Goal: Communication & Community: Ask a question

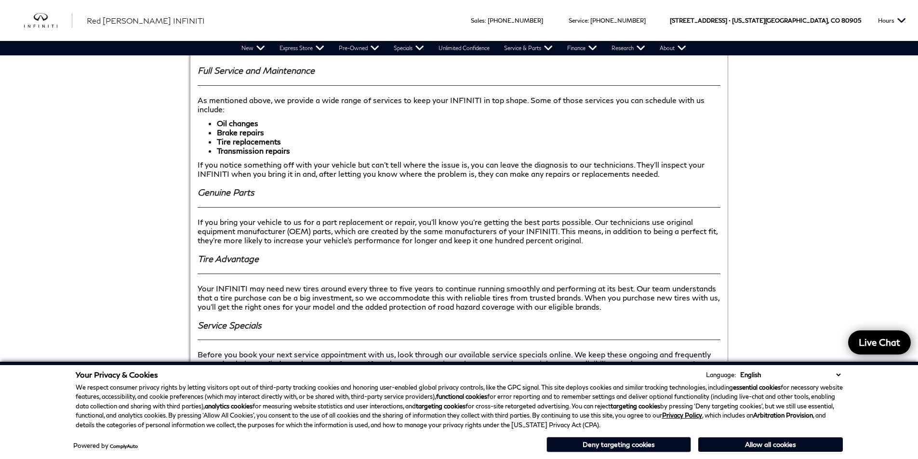
scroll to position [961, 0]
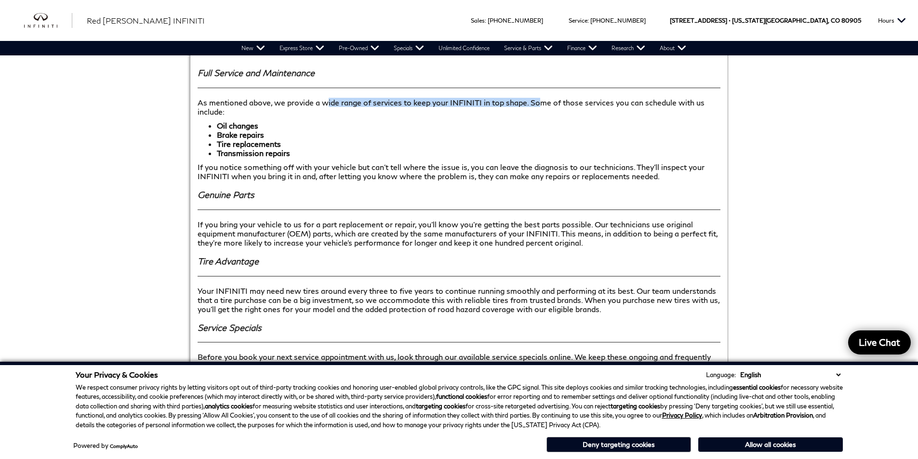
drag, startPoint x: 419, startPoint y: 95, endPoint x: 541, endPoint y: 95, distance: 121.9
click at [541, 98] on p "As mentioned above, we provide a wide range of services to keep your INFINITI i…" at bounding box center [459, 107] width 523 height 18
click at [532, 109] on div "Full Service and Maintenance As mentioned above, we provide a wide range of ser…" at bounding box center [459, 238] width 538 height 374
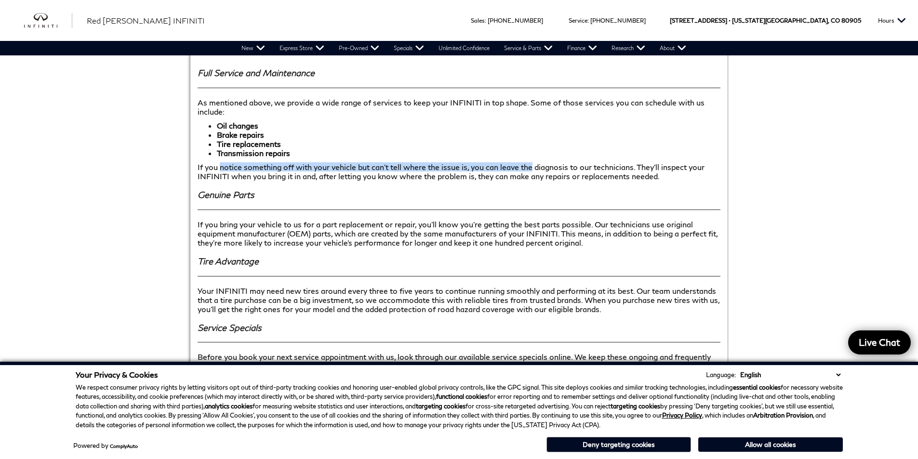
drag, startPoint x: 221, startPoint y: 159, endPoint x: 546, endPoint y: 159, distance: 325.2
click at [546, 162] on p "If you notice something off with your vehicle but can’t tell where the issue is…" at bounding box center [459, 171] width 523 height 18
click at [540, 190] on h3 "Genuine Parts" at bounding box center [459, 195] width 523 height 10
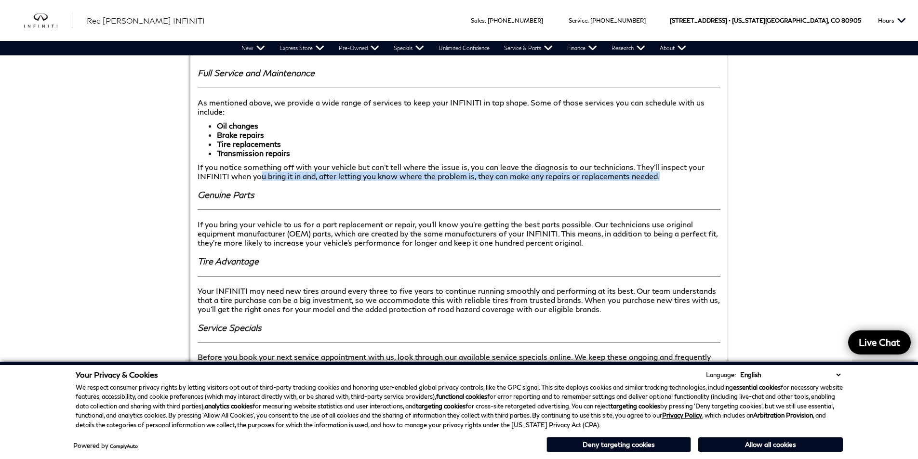
drag, startPoint x: 260, startPoint y: 167, endPoint x: 764, endPoint y: 167, distance: 504.5
click at [766, 167] on div "Welcome to Red [PERSON_NAME] INFINITI’s Service Department ﻿ ﻿ ﻿ ﻿ ﻿ Welcome to…" at bounding box center [459, 199] width 675 height 1497
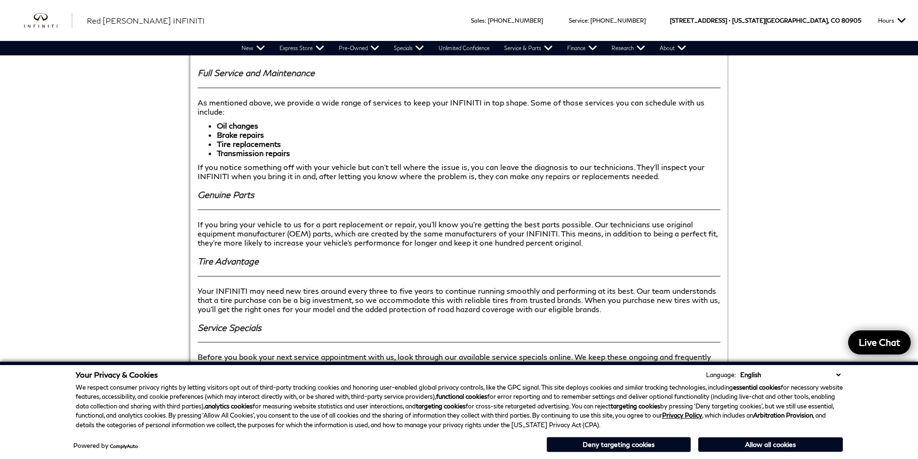
click at [685, 178] on div "Full Service and Maintenance As mentioned above, we provide a wide range of ser…" at bounding box center [459, 238] width 538 height 374
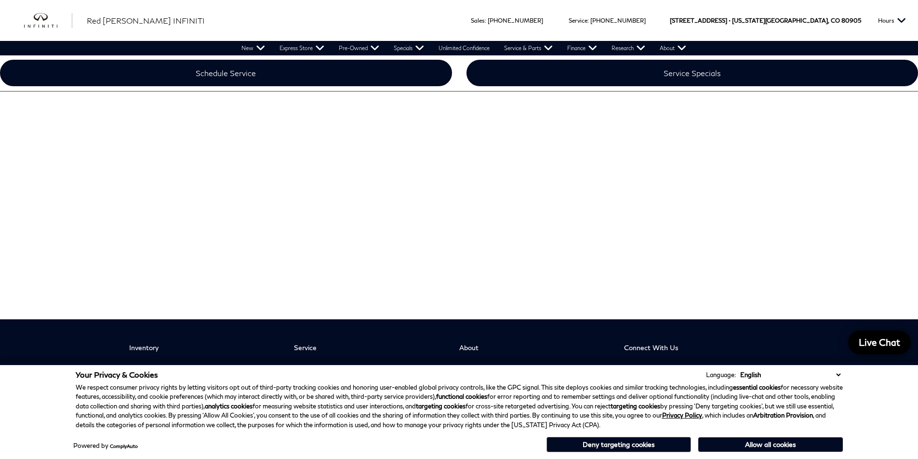
scroll to position [1636, 0]
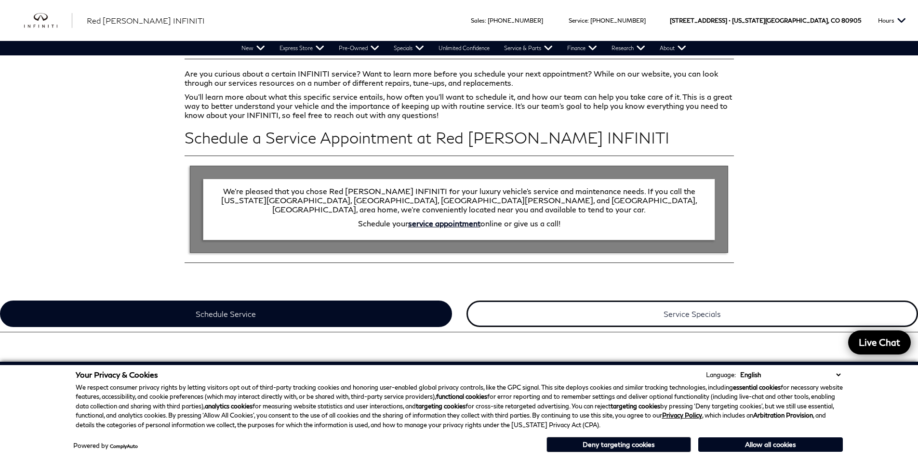
click at [570, 301] on link "Service Specials" at bounding box center [692, 314] width 452 height 27
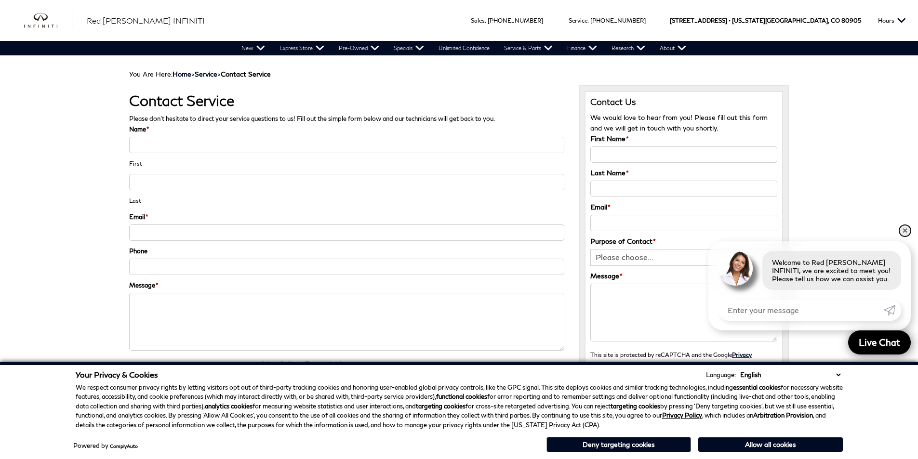
click at [903, 227] on link "✕" at bounding box center [905, 231] width 12 height 12
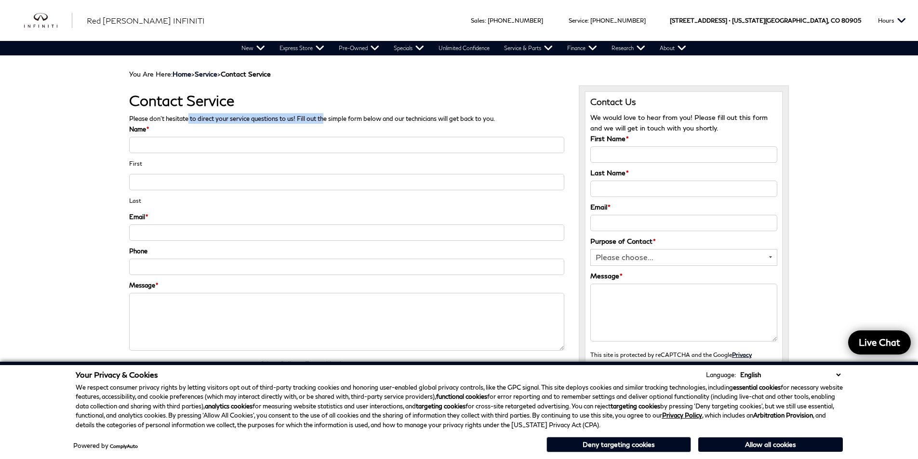
drag, startPoint x: 188, startPoint y: 119, endPoint x: 491, endPoint y: 119, distance: 303.1
click at [481, 119] on span "Please don't hesitate to direct your service questions to us! Fill out the simp…" at bounding box center [312, 119] width 366 height 8
click at [373, 141] on input "Name *" at bounding box center [346, 145] width 435 height 16
type input "Brittany"
type input "Rodriguez"
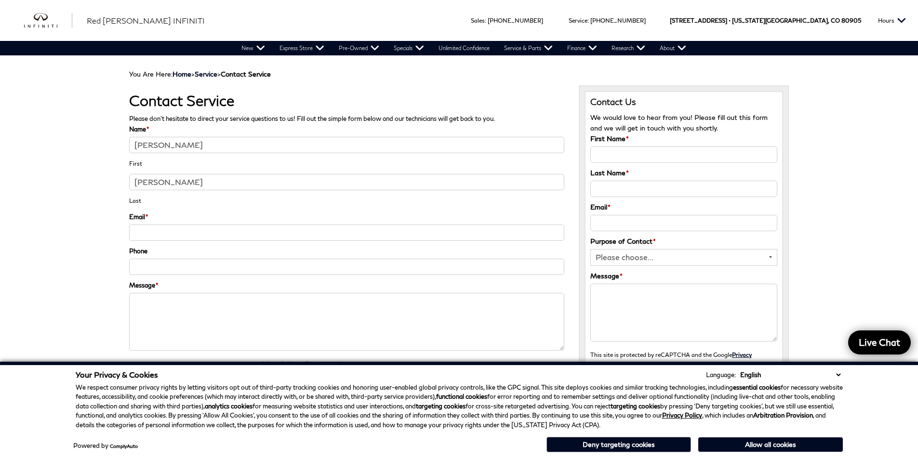
type input "brittanymichellerodriguez@gmail.com"
type input "(719) 355-4026"
click at [205, 188] on input "Rodriguez" at bounding box center [346, 182] width 435 height 16
click at [202, 309] on textarea "Message *" at bounding box center [346, 322] width 435 height 58
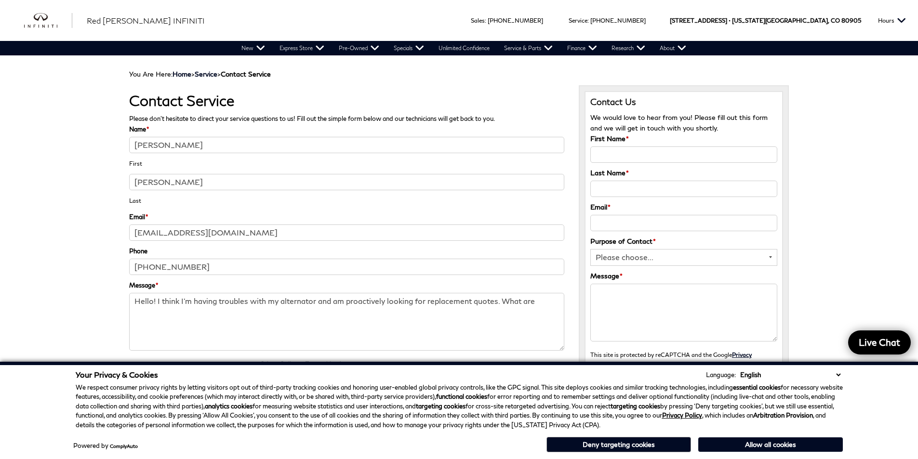
click at [538, 303] on textarea "Hello! I think I'm having troubles with my alternator and am proactively lookin…" at bounding box center [346, 322] width 435 height 58
click at [258, 317] on textarea "Hello! I think I'm having troubles with my alternator and am proactively lookin…" at bounding box center [346, 322] width 435 height 58
drag, startPoint x: 297, startPoint y: 316, endPoint x: 335, endPoint y: 325, distance: 39.6
click at [335, 325] on textarea "Hello! I think I'm having troubles with my alternator and am proactively lookin…" at bounding box center [346, 322] width 435 height 58
click at [350, 322] on textarea "Hello! I think I'm having troubles with my alternator and am proactively lookin…" at bounding box center [346, 322] width 435 height 58
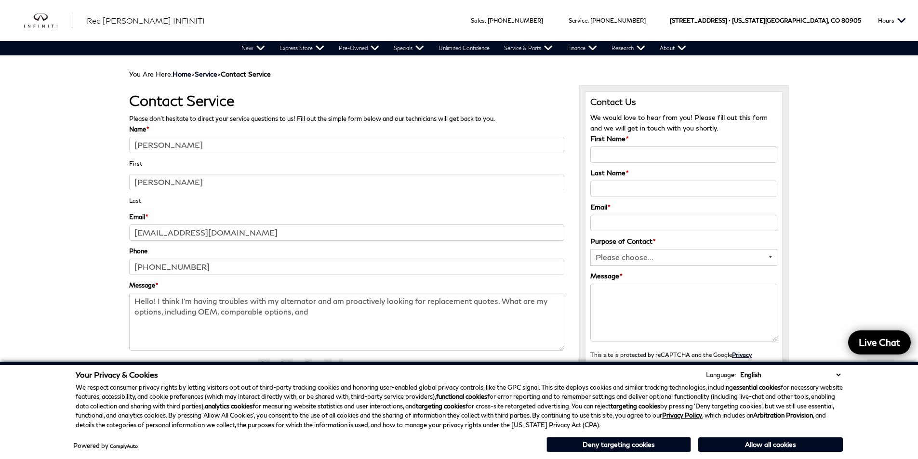
drag, startPoint x: 292, startPoint y: 312, endPoint x: 264, endPoint y: 309, distance: 27.6
click at [264, 309] on textarea "Hello! I think I'm having troubles with my alternator and am proactively lookin…" at bounding box center [346, 322] width 435 height 58
click at [513, 310] on textarea "Hello! I think I'm having troubles with my alternator and am proactively lookin…" at bounding box center [346, 322] width 435 height 58
click at [454, 312] on textarea "Hello! I think I'm having troubles with my alternator and am proactively lookin…" at bounding box center [346, 322] width 435 height 58
click at [511, 314] on textarea "Hello! I think I'm having troubles with my alternator and am proactively lookin…" at bounding box center [346, 322] width 435 height 58
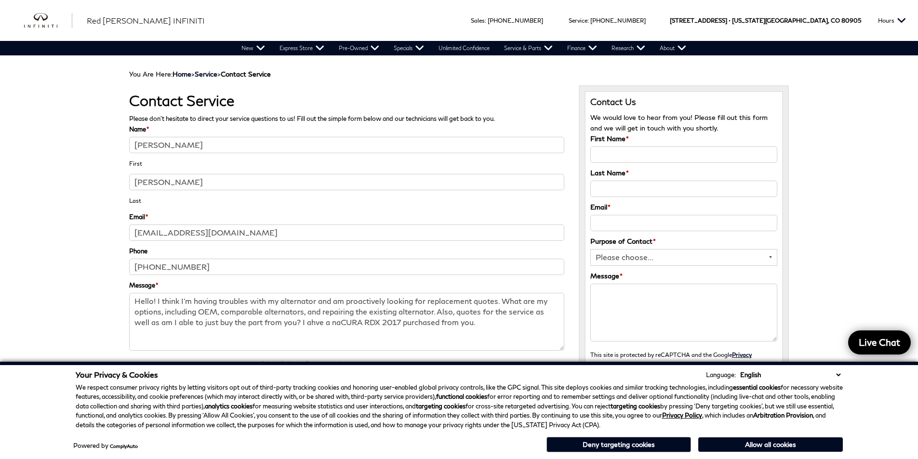
click at [146, 323] on textarea "Hello! I think I'm having troubles with my alternator and am proactively lookin…" at bounding box center [346, 322] width 435 height 58
drag, startPoint x: 455, startPoint y: 314, endPoint x: 142, endPoint y: 325, distance: 313.4
click at [141, 325] on textarea "Hello! I think I'm having troubles with my alternator and am proactively lookin…" at bounding box center [346, 322] width 435 height 58
click at [182, 327] on textarea "Hello! I think I'm having troubles with my alternator and am proactively lookin…" at bounding box center [346, 322] width 435 height 58
drag, startPoint x: 210, startPoint y: 323, endPoint x: 199, endPoint y: 324, distance: 11.1
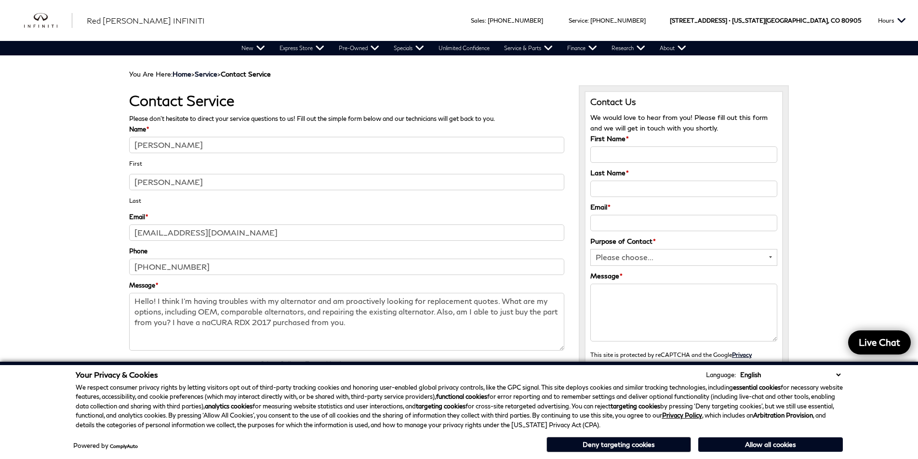
click at [199, 324] on textarea "Hello! I think I'm having troubles with my alternator and am proactively lookin…" at bounding box center [346, 322] width 435 height 58
click at [351, 324] on textarea "Hello! I think I'm having troubles with my alternator and am proactively lookin…" at bounding box center [346, 322] width 435 height 58
click at [224, 313] on textarea "Hello! I think I'm having troubles with my alternator and am proactively lookin…" at bounding box center [346, 322] width 435 height 58
click at [305, 316] on textarea "Hello! I think I'm having troubles with my alternator and am proactively lookin…" at bounding box center [346, 322] width 435 height 58
drag, startPoint x: 66, startPoint y: 212, endPoint x: 46, endPoint y: 180, distance: 38.4
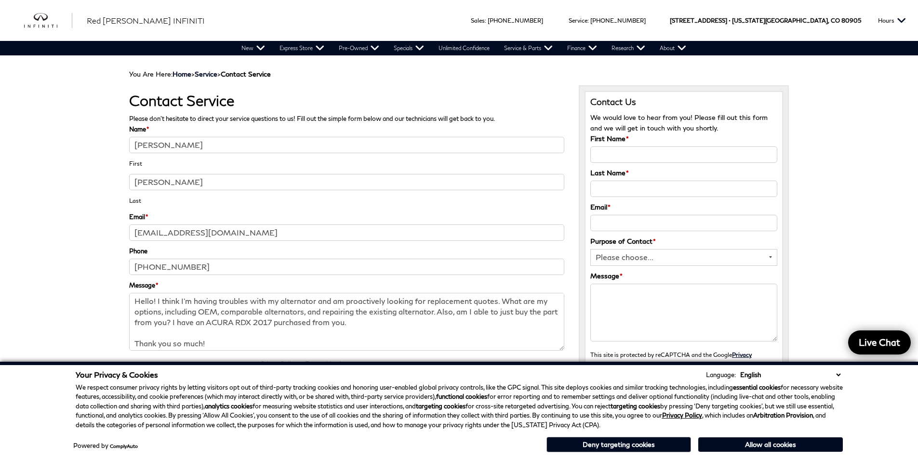
drag, startPoint x: 46, startPoint y: 180, endPoint x: 43, endPoint y: 145, distance: 35.3
click at [227, 212] on li "Email * brittanymichellerodriguez@gmail.com" at bounding box center [346, 229] width 435 height 34
drag, startPoint x: 227, startPoint y: 212, endPoint x: 60, endPoint y: 226, distance: 167.8
click at [170, 209] on div "Brittany First Rodriguez Last" at bounding box center [346, 174] width 435 height 74
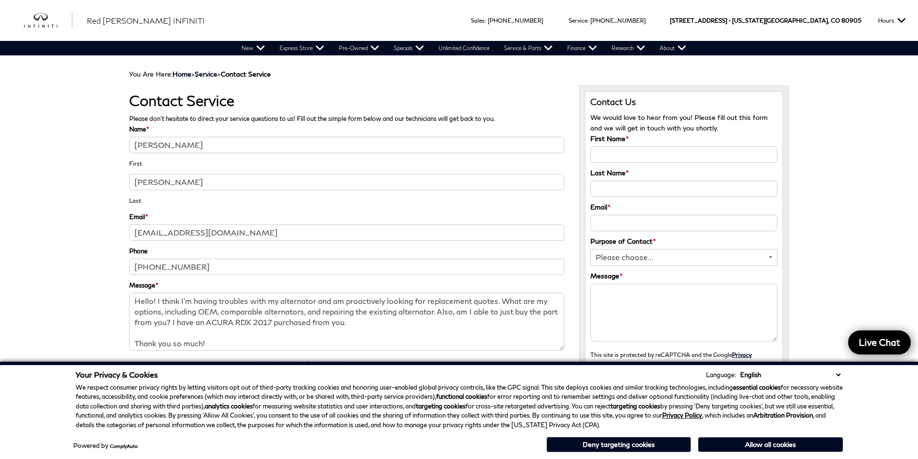
drag, startPoint x: 235, startPoint y: 200, endPoint x: 204, endPoint y: 192, distance: 31.9
click at [204, 191] on div "Brittany First Rodriguez Last" at bounding box center [346, 174] width 435 height 74
drag, startPoint x: 453, startPoint y: 313, endPoint x: 437, endPoint y: 310, distance: 16.2
click at [437, 310] on textarea "Hello! I think I'm having troubles with my alternator and am proactively lookin…" at bounding box center [346, 322] width 435 height 58
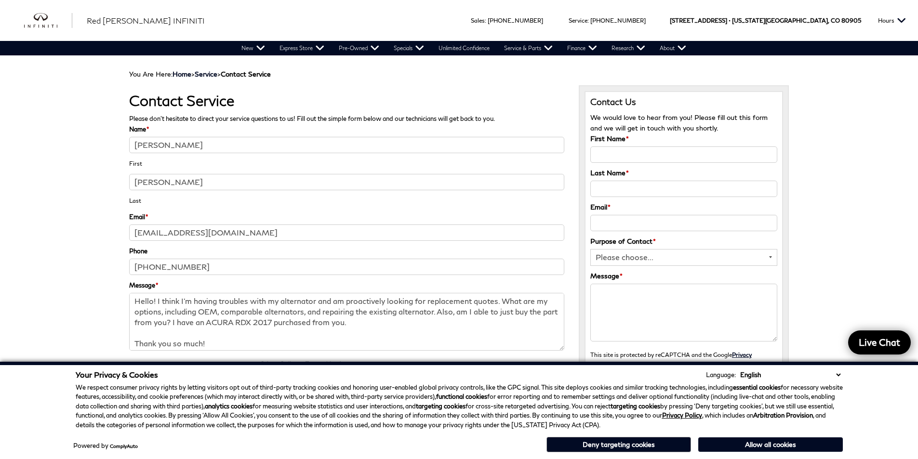
drag, startPoint x: 470, startPoint y: 299, endPoint x: 426, endPoint y: 300, distance: 44.3
click at [426, 300] on textarea "Hello! I think I'm having troubles with my alternator and am proactively lookin…" at bounding box center [346, 322] width 435 height 58
type textarea "Hello! I think I'm having troubles with my alternator and am proactively lookin…"
drag, startPoint x: 396, startPoint y: 321, endPoint x: 336, endPoint y: 331, distance: 60.6
drag, startPoint x: 297, startPoint y: 338, endPoint x: 241, endPoint y: 336, distance: 56.4
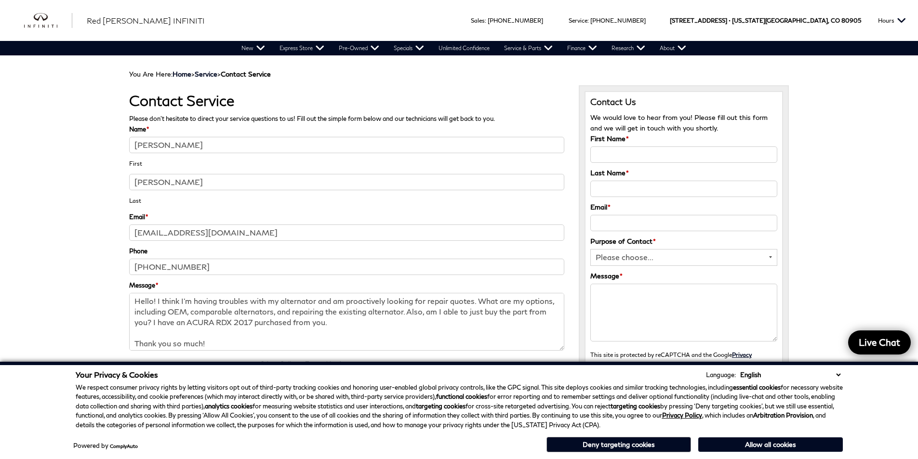
click at [241, 336] on textarea "Hello! I think I'm having troubles with my alternator and am proactively lookin…" at bounding box center [346, 322] width 435 height 58
drag, startPoint x: 241, startPoint y: 336, endPoint x: 200, endPoint y: 325, distance: 42.1
click at [200, 325] on textarea "Hello! I think I'm having troubles with my alternator and am proactively lookin…" at bounding box center [346, 322] width 435 height 58
click at [349, 342] on textarea "Hello! I think I'm having troubles with my alternator and am proactively lookin…" at bounding box center [346, 322] width 435 height 58
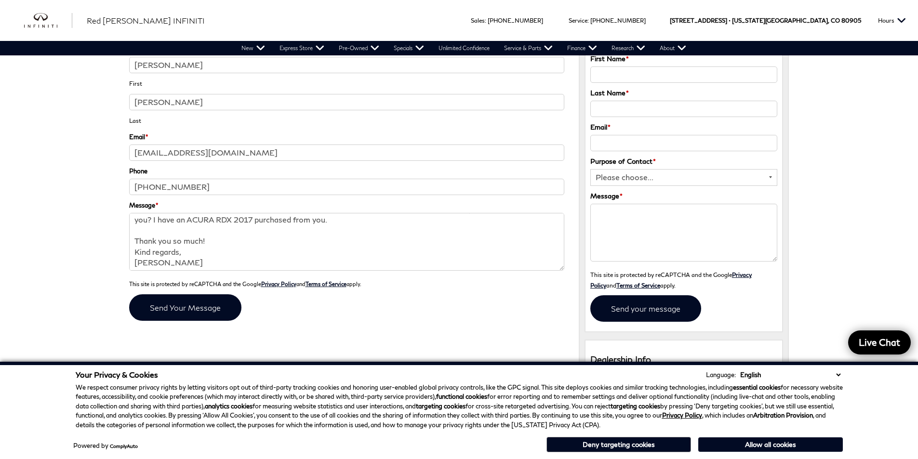
scroll to position [145, 0]
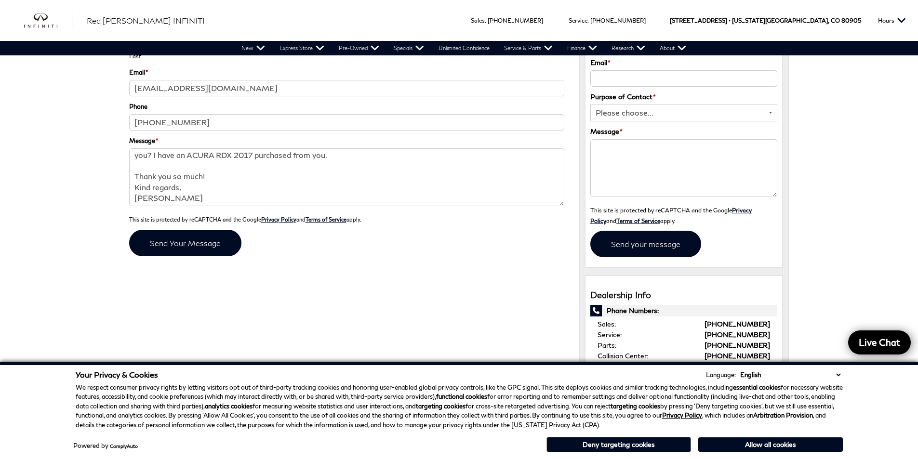
drag, startPoint x: 172, startPoint y: 284, endPoint x: 76, endPoint y: 326, distance: 105.1
drag, startPoint x: 76, startPoint y: 326, endPoint x: 67, endPoint y: 335, distance: 12.6
click at [59, 340] on div "Sales : Call sales Phone Number 719-215-8318 Service : Call service Phone Numbe…" at bounding box center [459, 375] width 918 height 1040
click at [193, 255] on input "submit" at bounding box center [185, 243] width 112 height 27
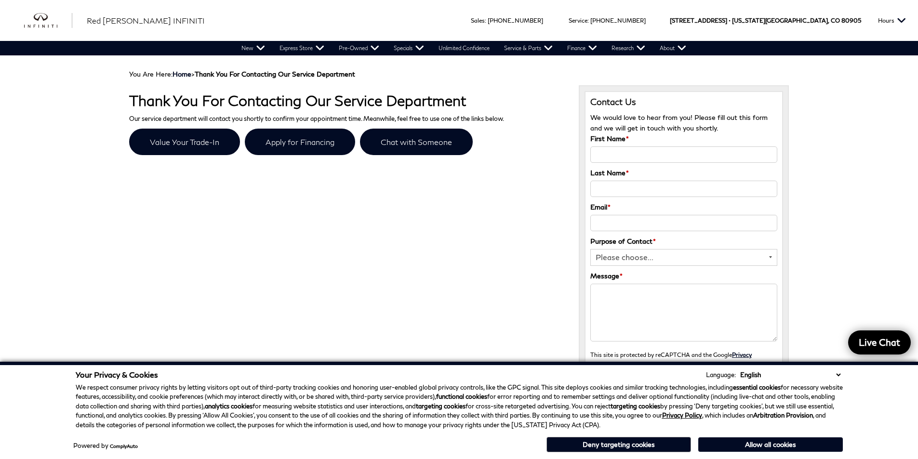
drag, startPoint x: 116, startPoint y: 212, endPoint x: 70, endPoint y: 185, distance: 53.6
